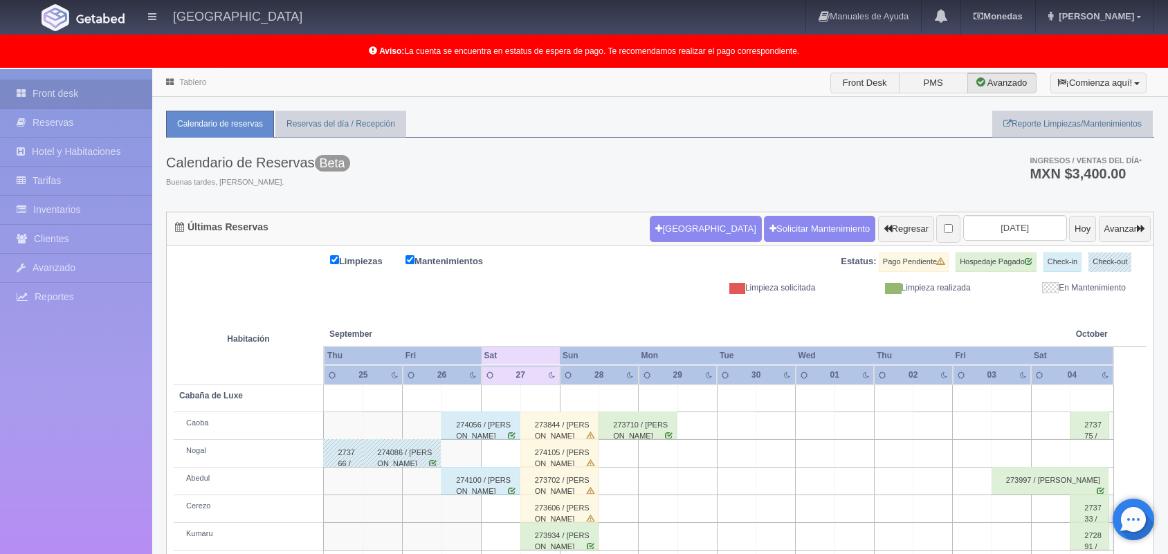
scroll to position [173, 0]
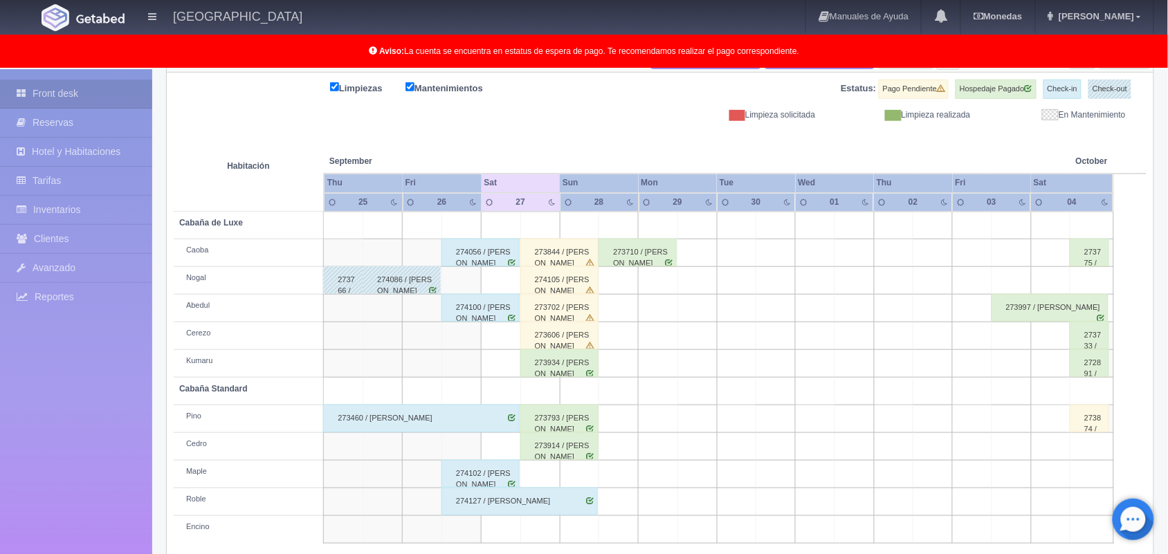
click at [554, 370] on div "273934 / [PERSON_NAME]" at bounding box center [559, 364] width 78 height 28
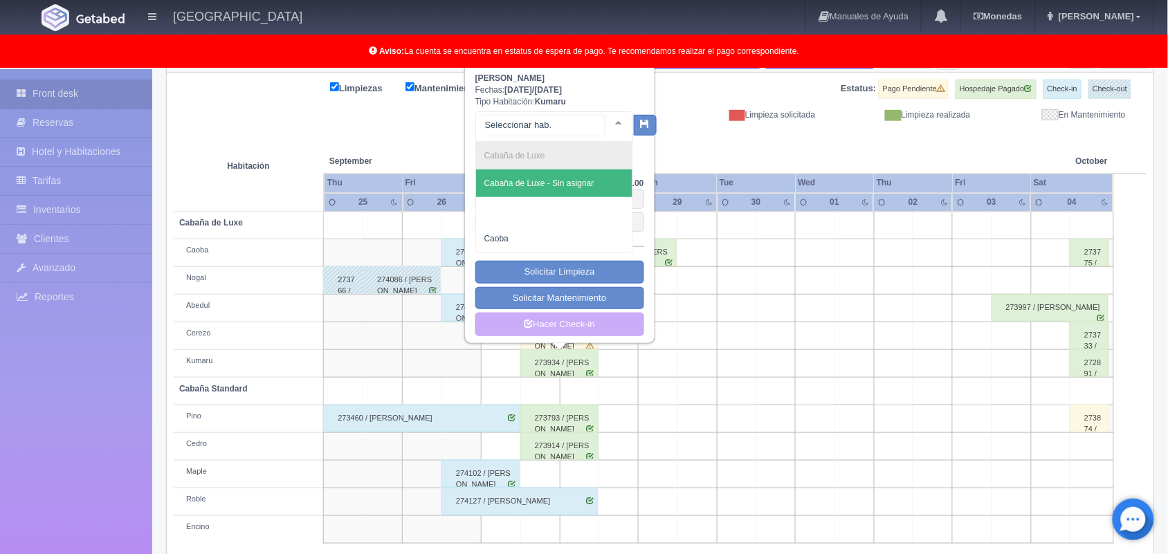
click at [610, 116] on div at bounding box center [619, 122] width 28 height 21
click at [579, 185] on span "Cabaña de Luxe - Sin asignar" at bounding box center [539, 184] width 110 height 10
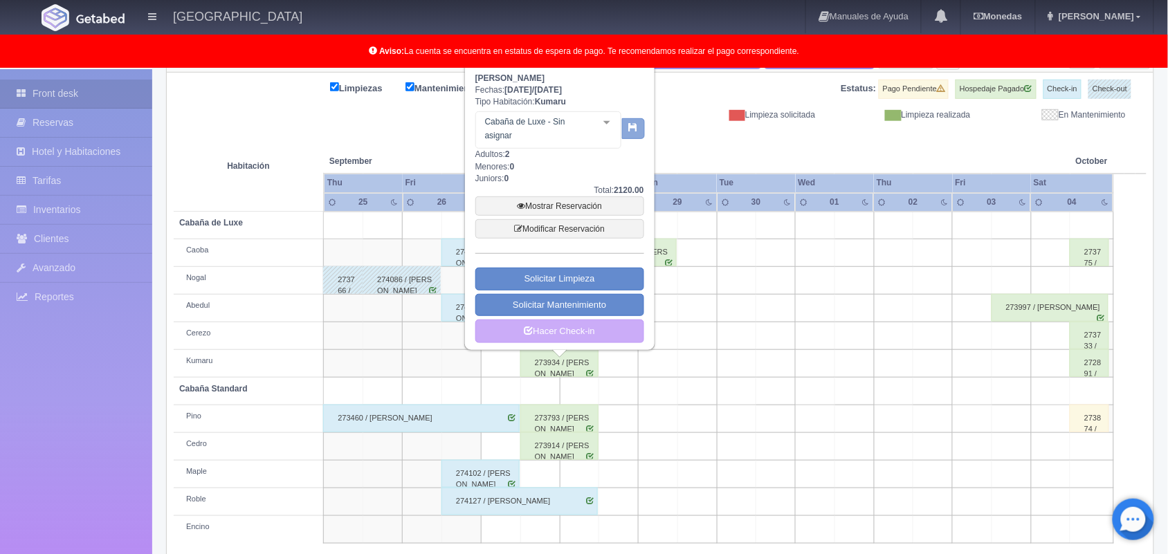
click at [633, 129] on icon "button" at bounding box center [633, 127] width 9 height 9
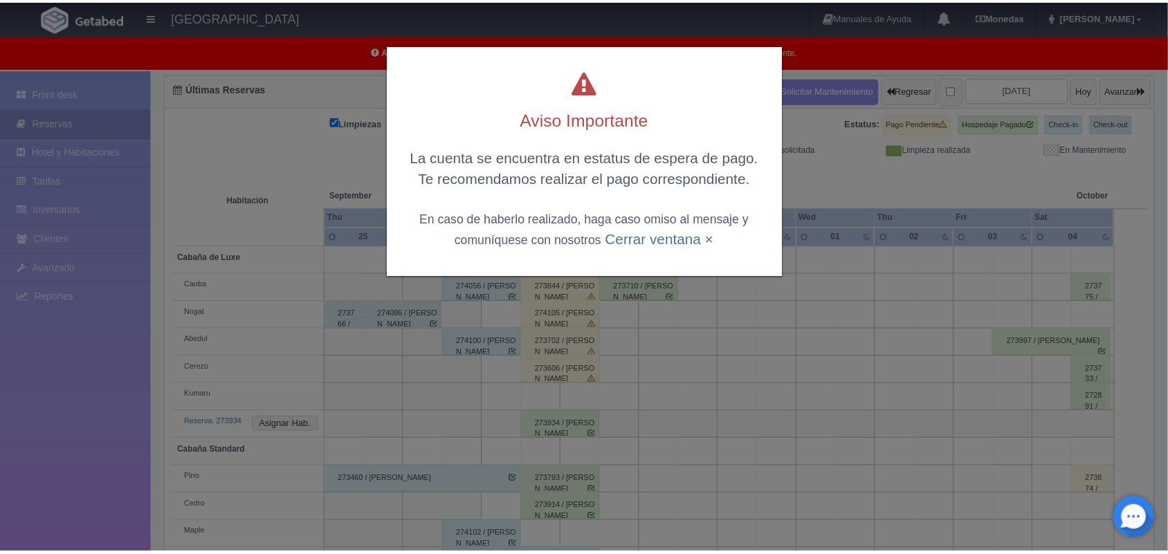
scroll to position [138, 0]
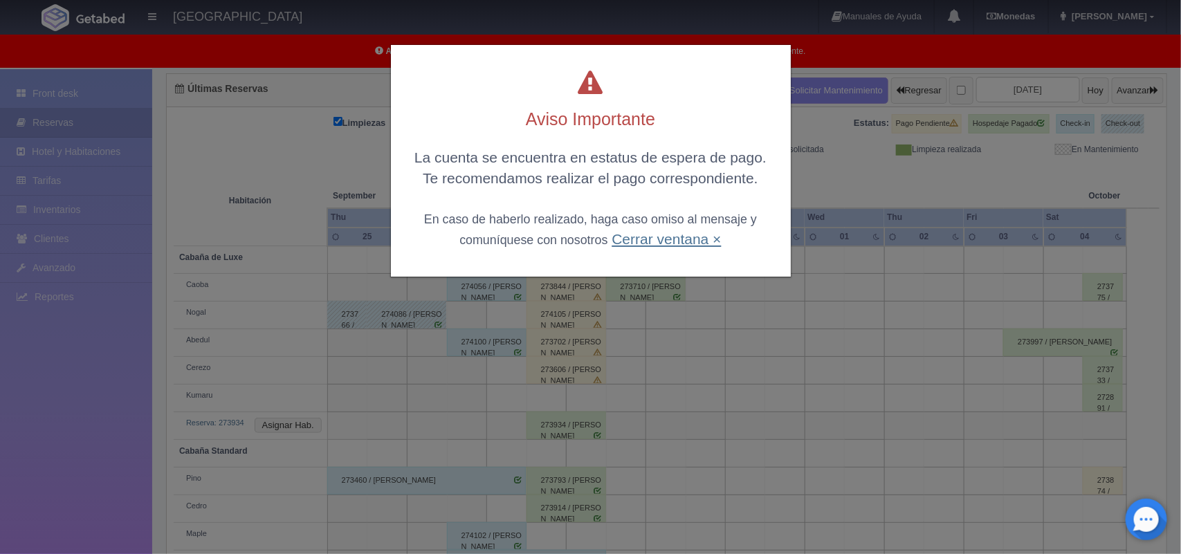
click at [664, 239] on link "Cerrar ventana ×" at bounding box center [666, 239] width 109 height 16
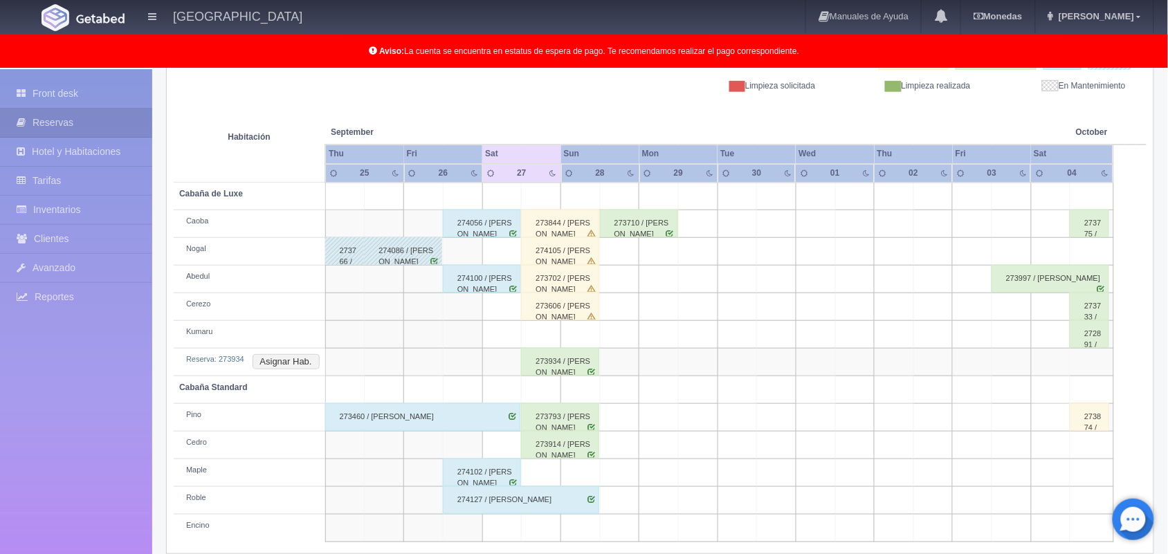
scroll to position [220, 0]
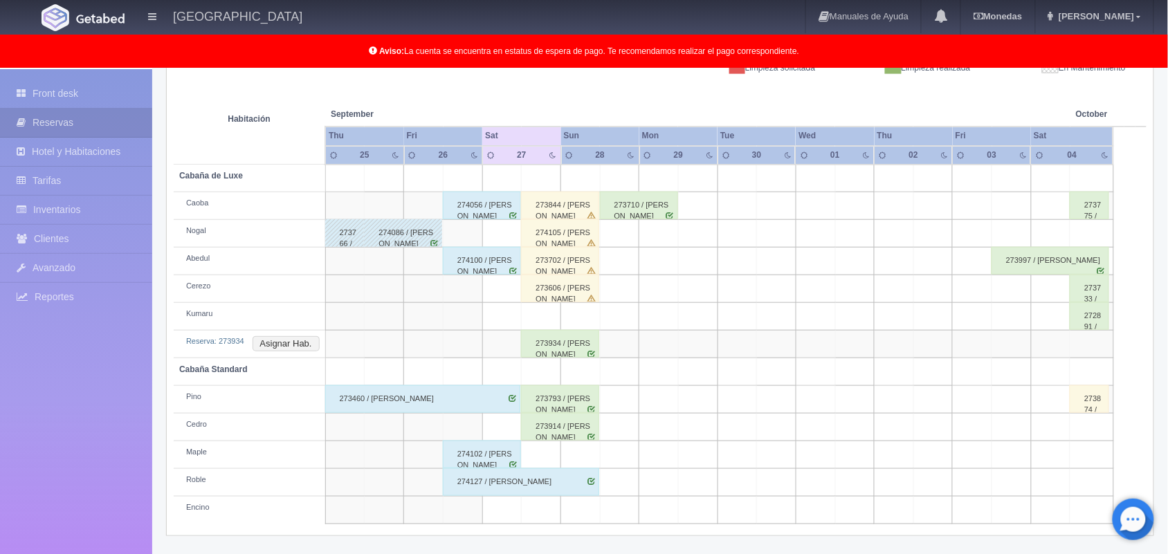
click at [568, 295] on div "273606 / paola rojas" at bounding box center [560, 289] width 78 height 28
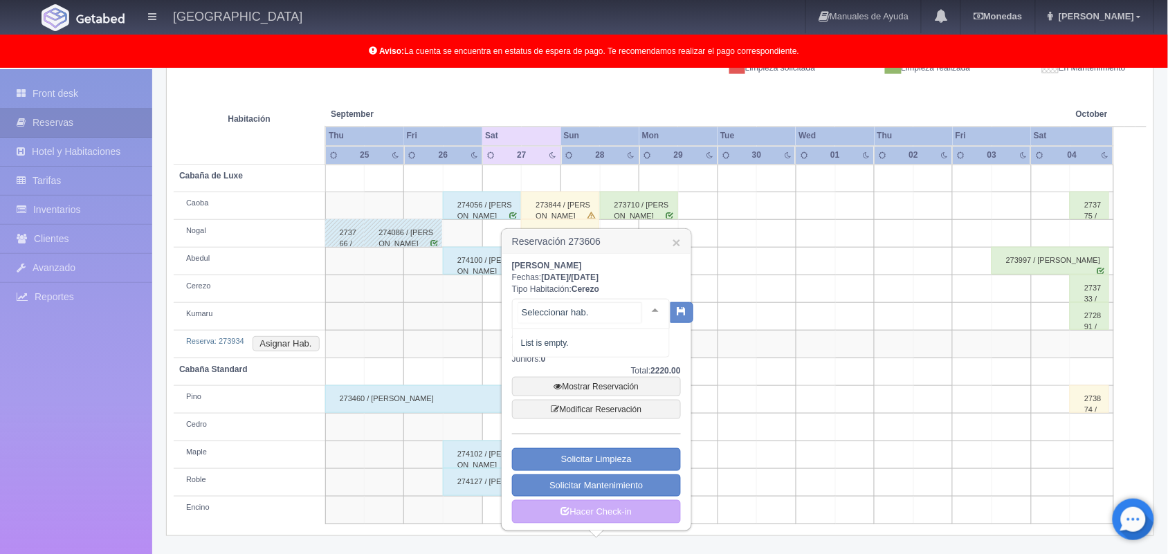
click at [642, 308] on div at bounding box center [656, 310] width 28 height 21
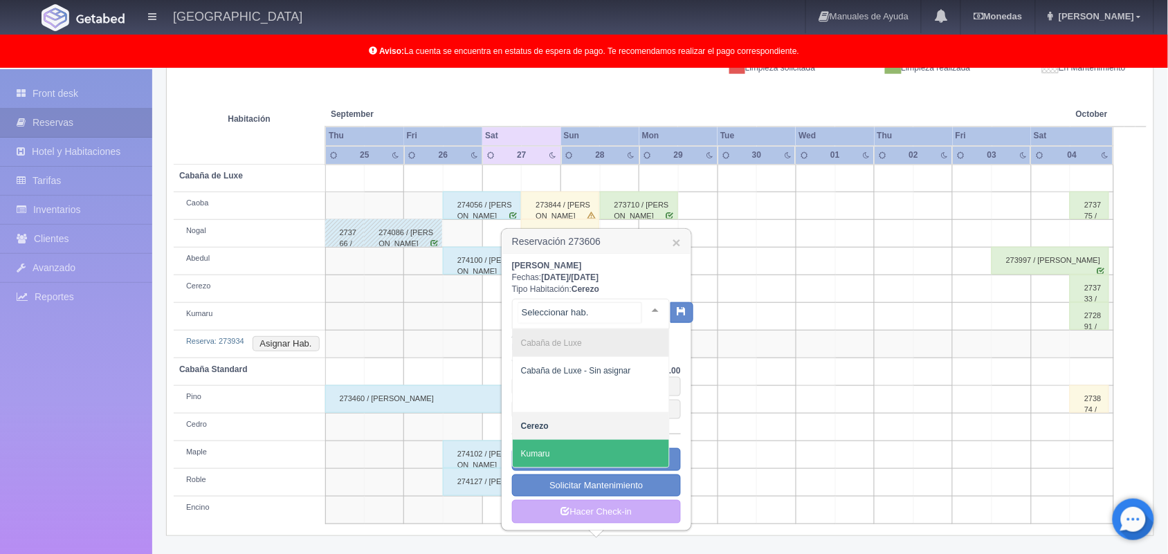
click at [589, 448] on span "Kumaru" at bounding box center [591, 454] width 156 height 28
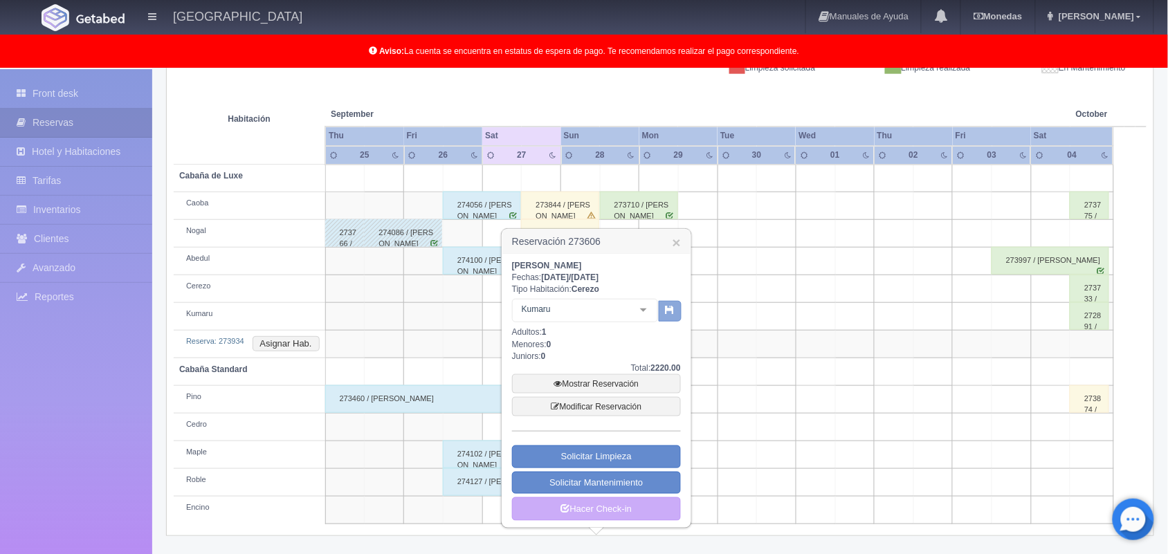
click at [673, 313] on icon "button" at bounding box center [670, 309] width 9 height 9
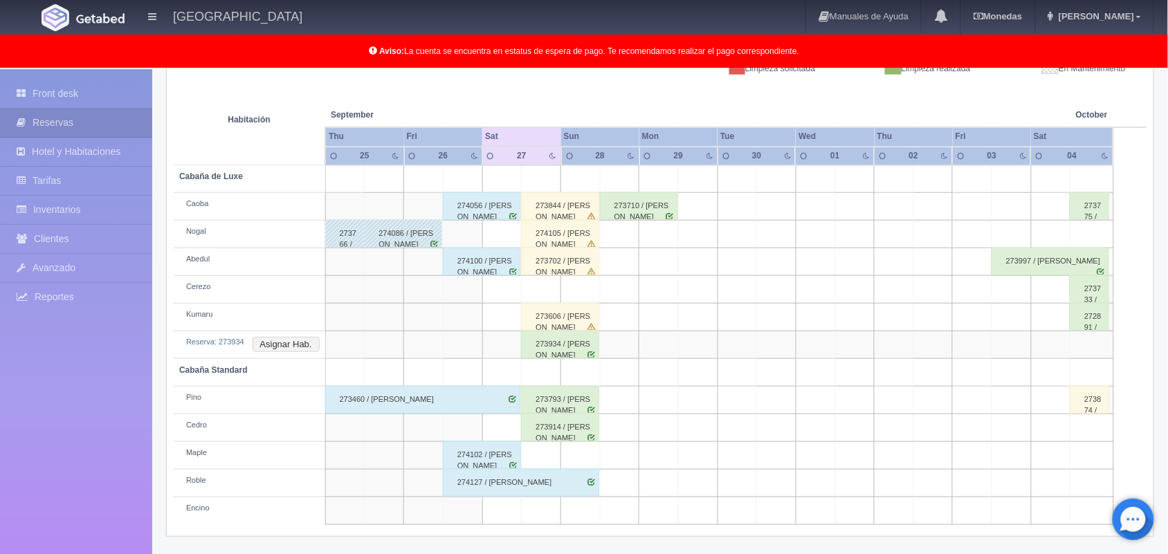
scroll to position [220, 0]
click at [296, 344] on button "Asignar Hab." at bounding box center [286, 343] width 67 height 15
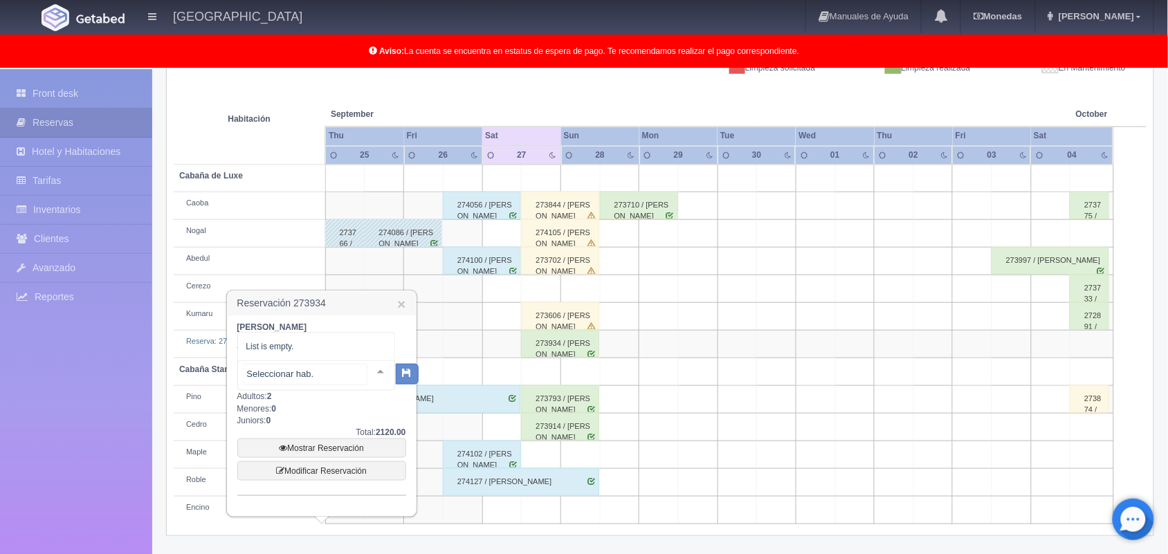
click at [367, 372] on div at bounding box center [381, 371] width 28 height 21
click at [378, 374] on div at bounding box center [369, 371] width 28 height 21
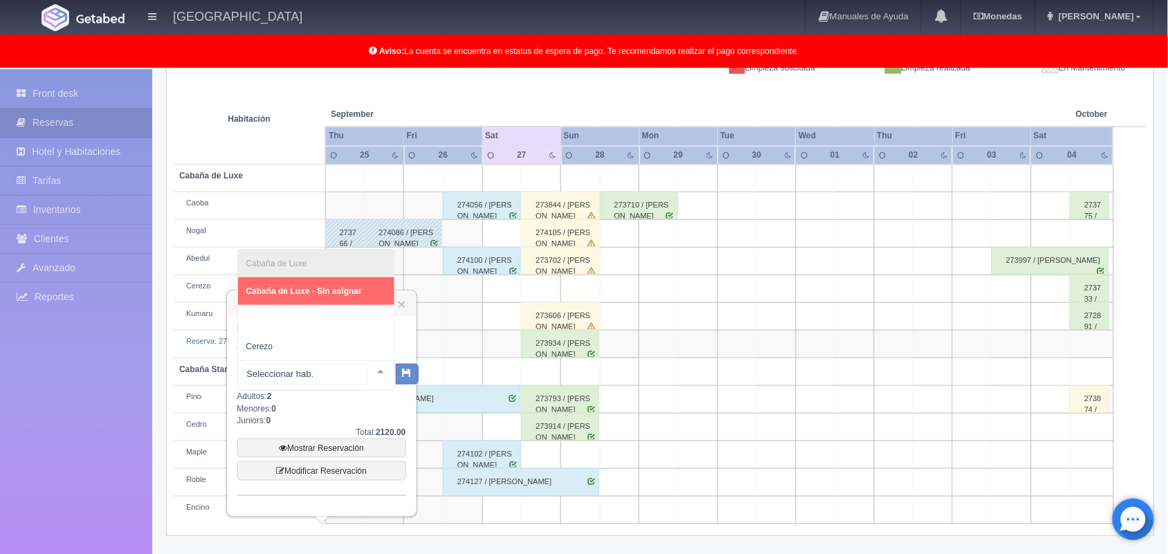
click at [368, 374] on div at bounding box center [381, 371] width 28 height 21
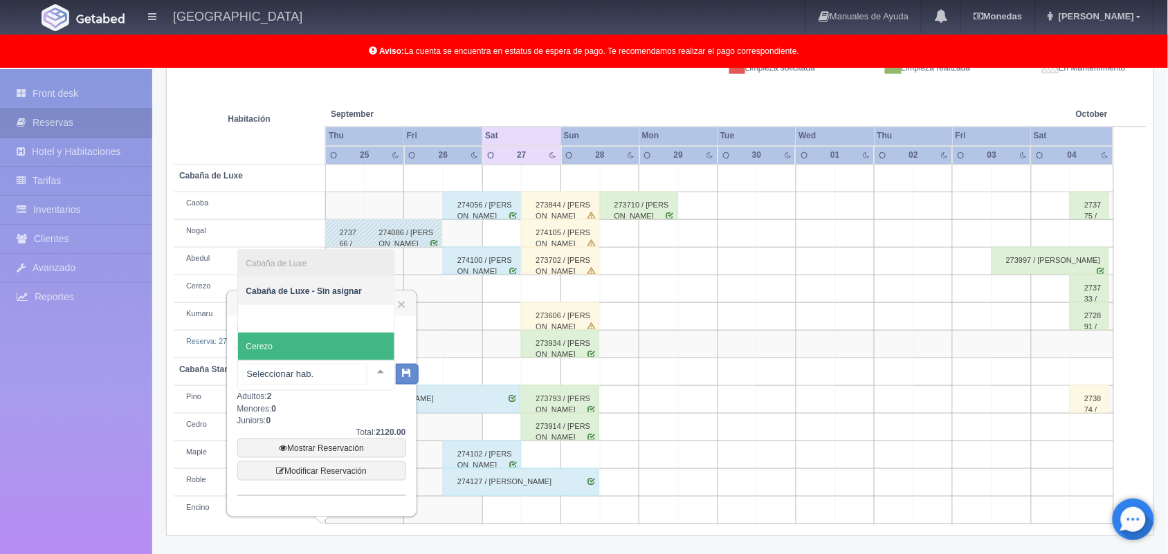
click at [348, 340] on span "Cerezo" at bounding box center [316, 347] width 156 height 28
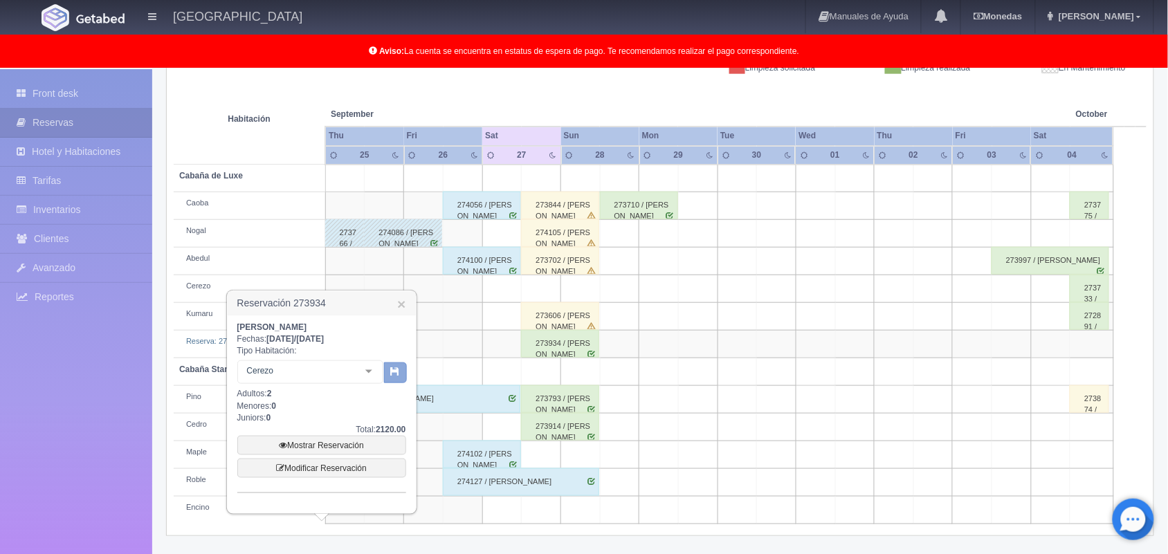
click at [392, 368] on icon "button" at bounding box center [395, 371] width 9 height 9
click at [394, 370] on icon "button" at bounding box center [395, 371] width 9 height 9
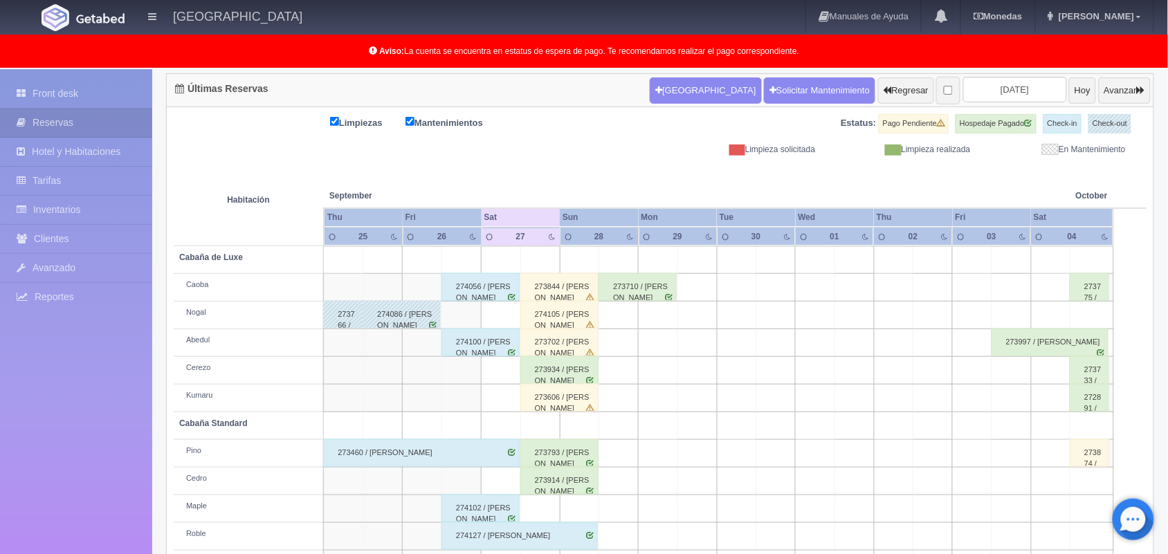
scroll to position [192, 0]
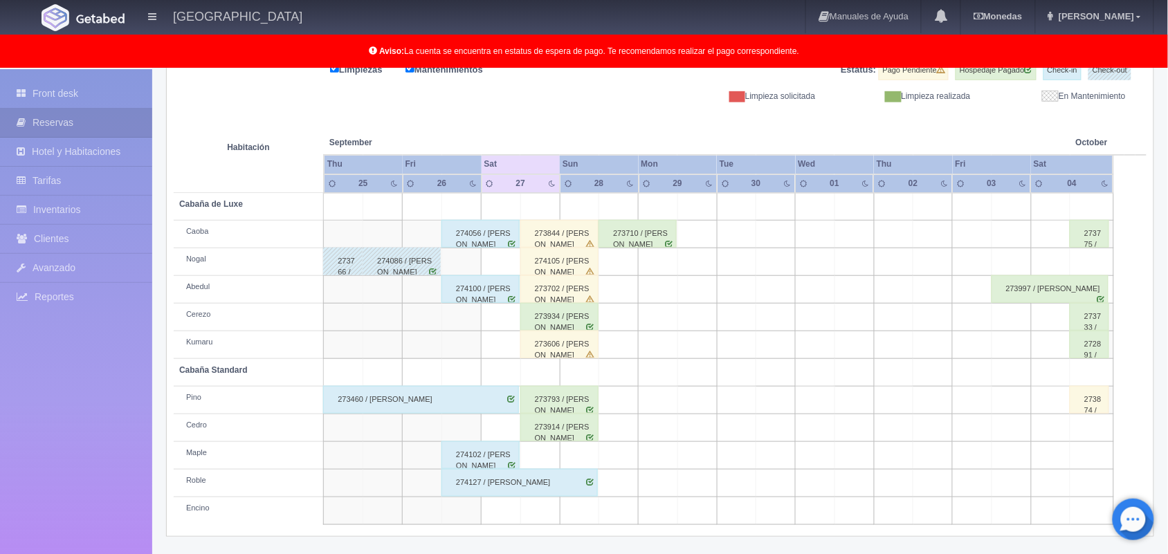
click at [552, 437] on div "273914 / [PERSON_NAME]" at bounding box center [559, 428] width 78 height 28
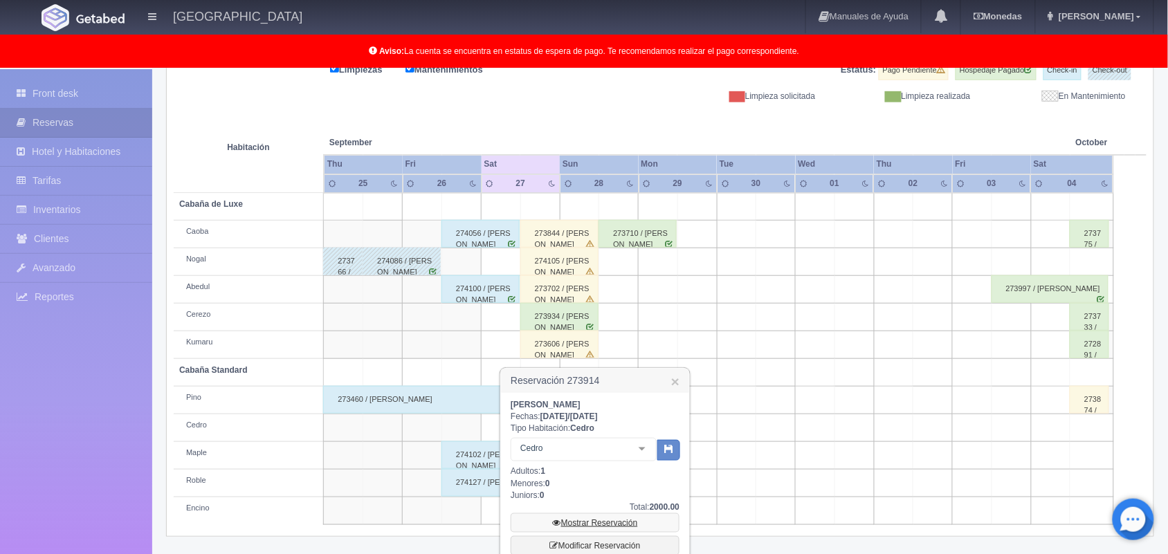
click at [621, 523] on link "Mostrar Reservación" at bounding box center [595, 523] width 169 height 19
click at [594, 526] on link "Mostrar Reservación" at bounding box center [595, 523] width 169 height 19
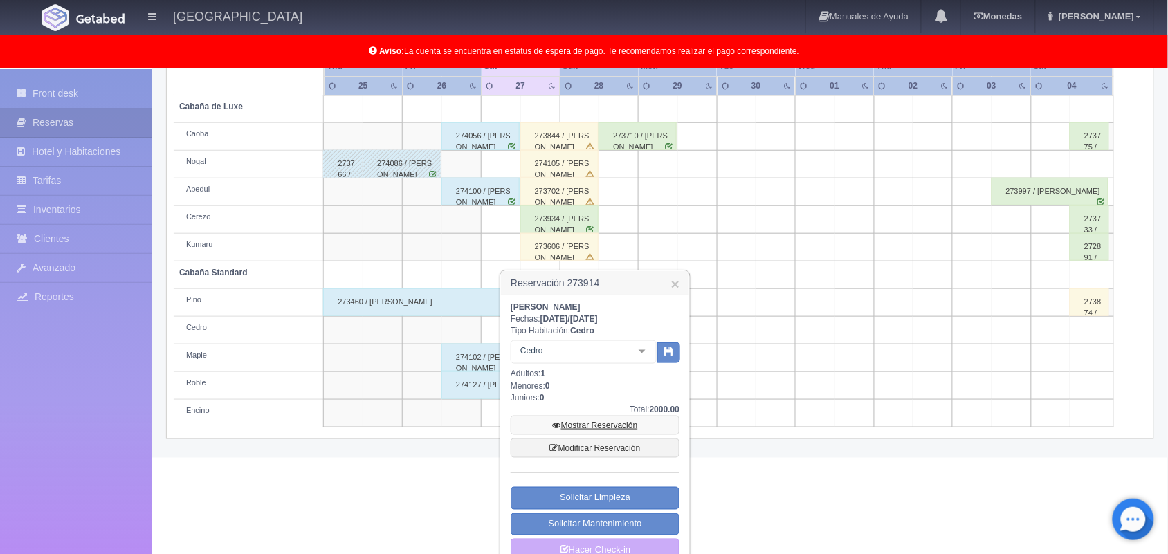
scroll to position [314, 0]
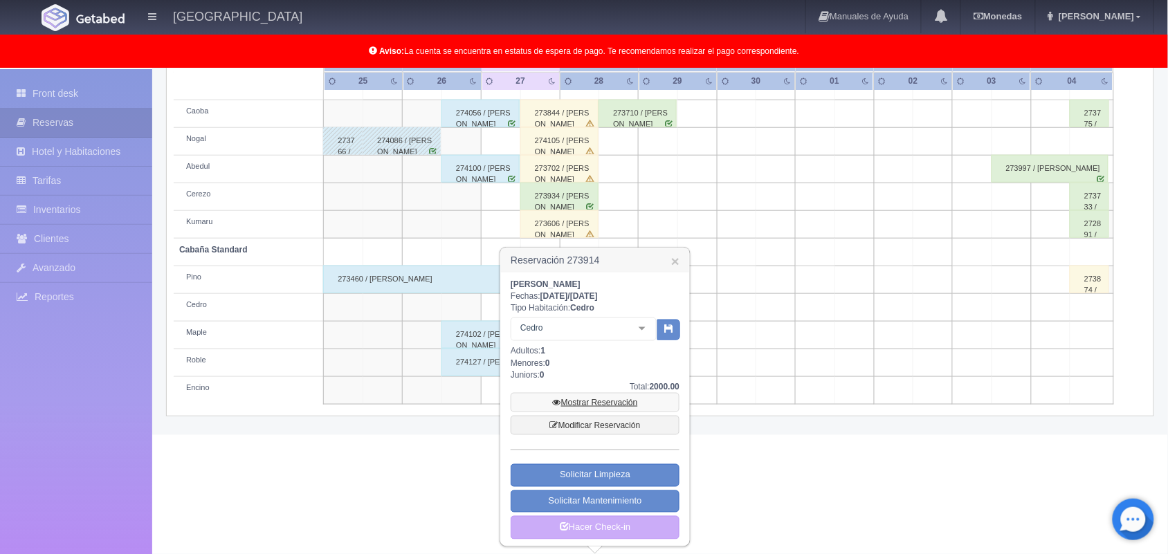
click at [588, 401] on link "Mostrar Reservación" at bounding box center [595, 402] width 169 height 19
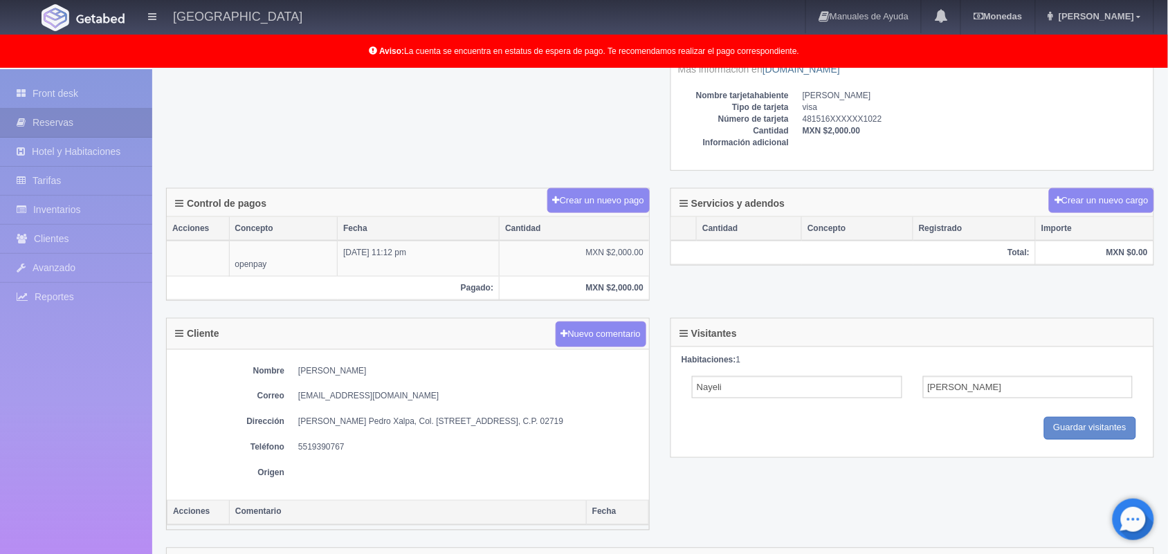
scroll to position [399, 0]
